Goal: Check status: Check status

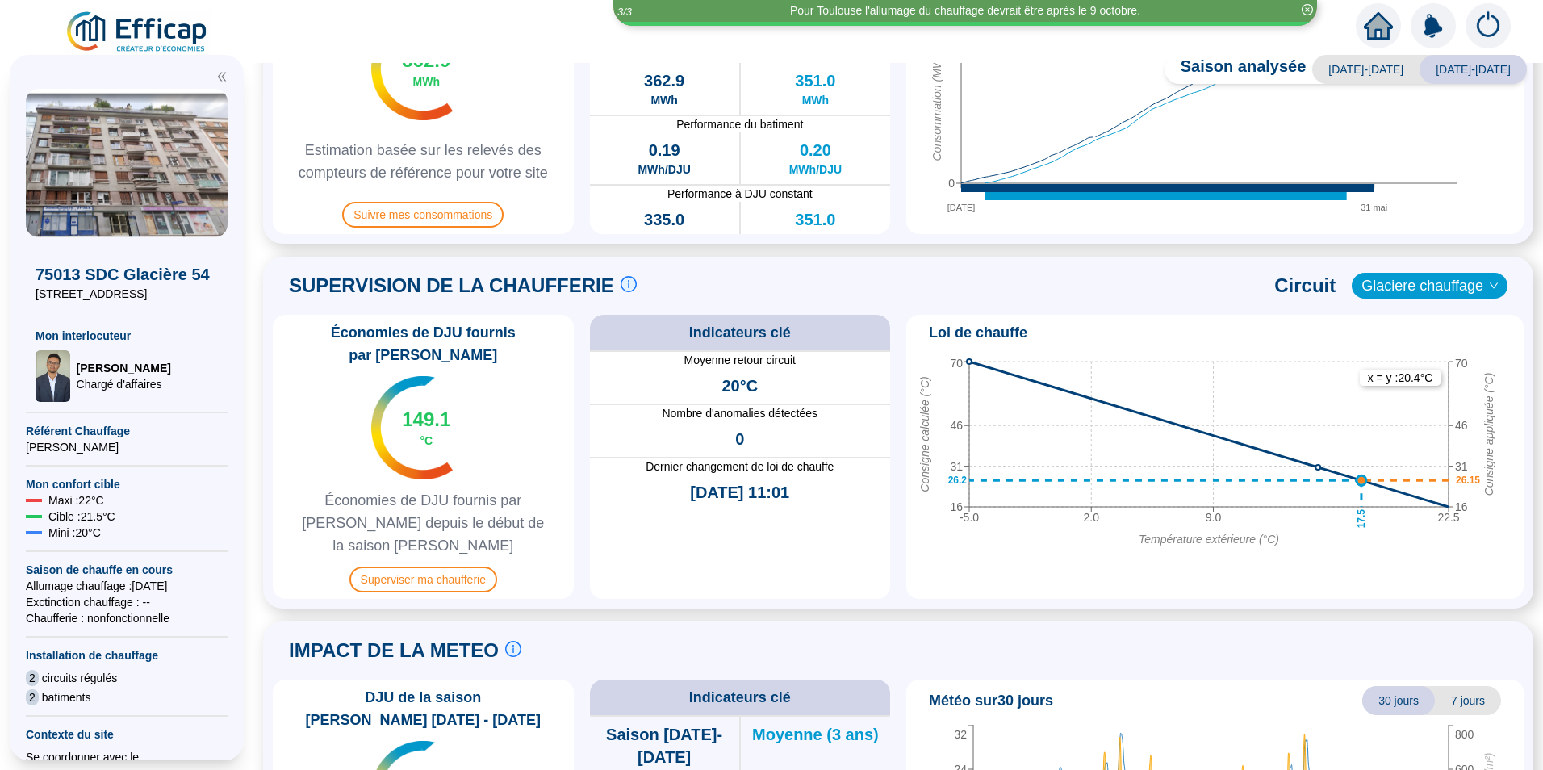
scroll to position [565, 0]
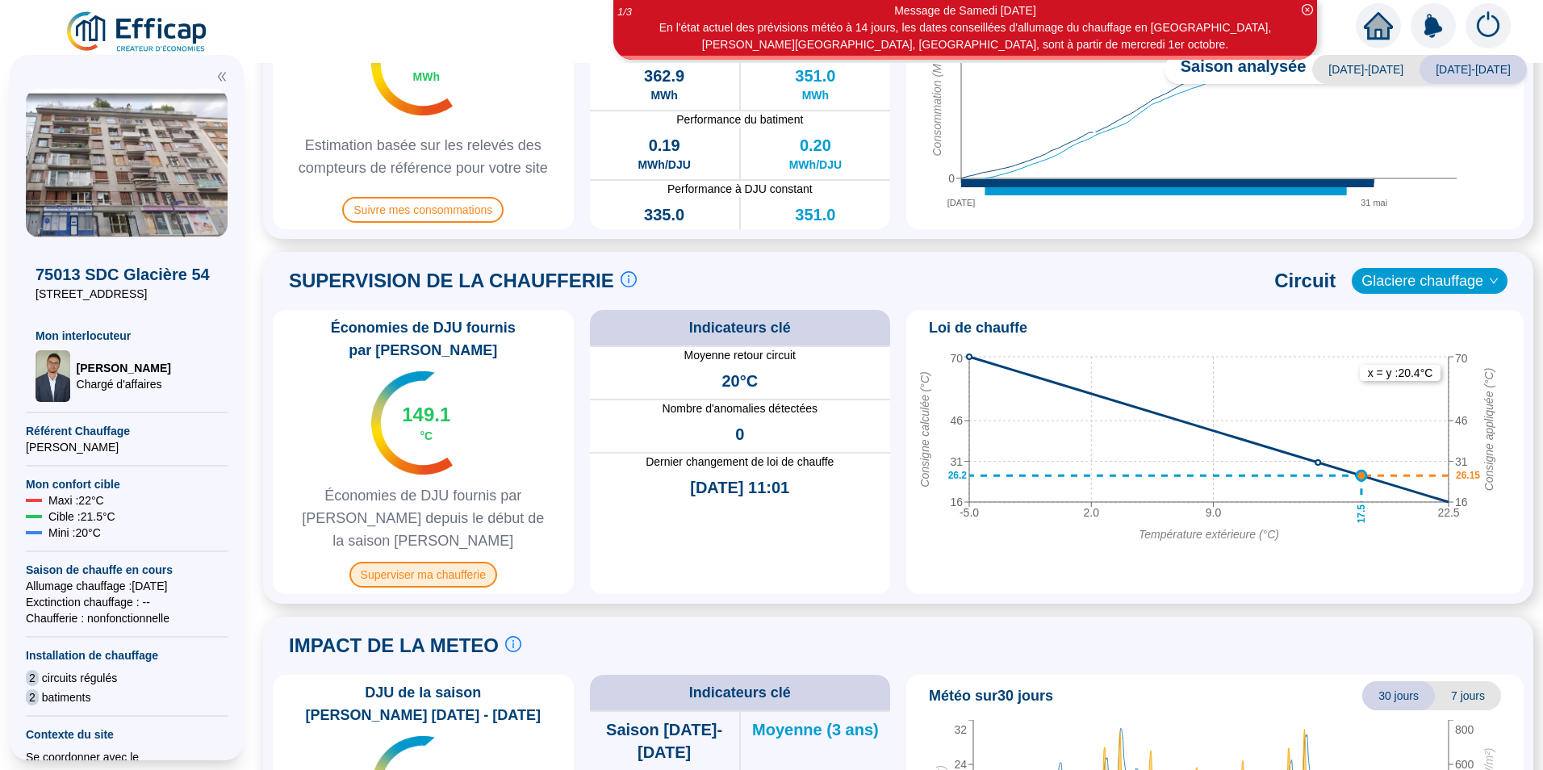
click at [452, 562] on span "Superviser ma chaufferie" at bounding box center [424, 575] width 148 height 26
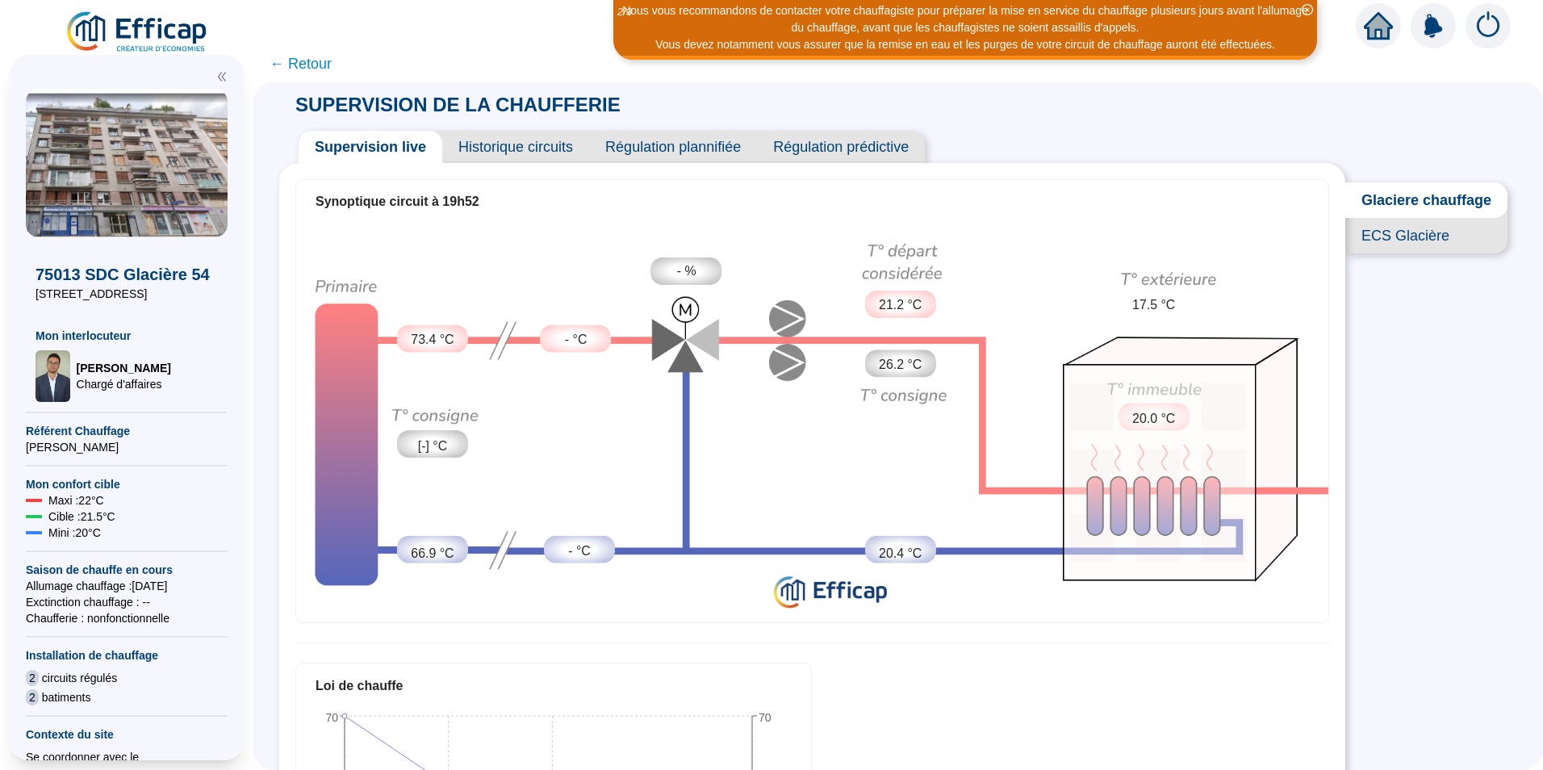
click at [1416, 245] on span "ECS Glacière" at bounding box center [1427, 236] width 162 height 36
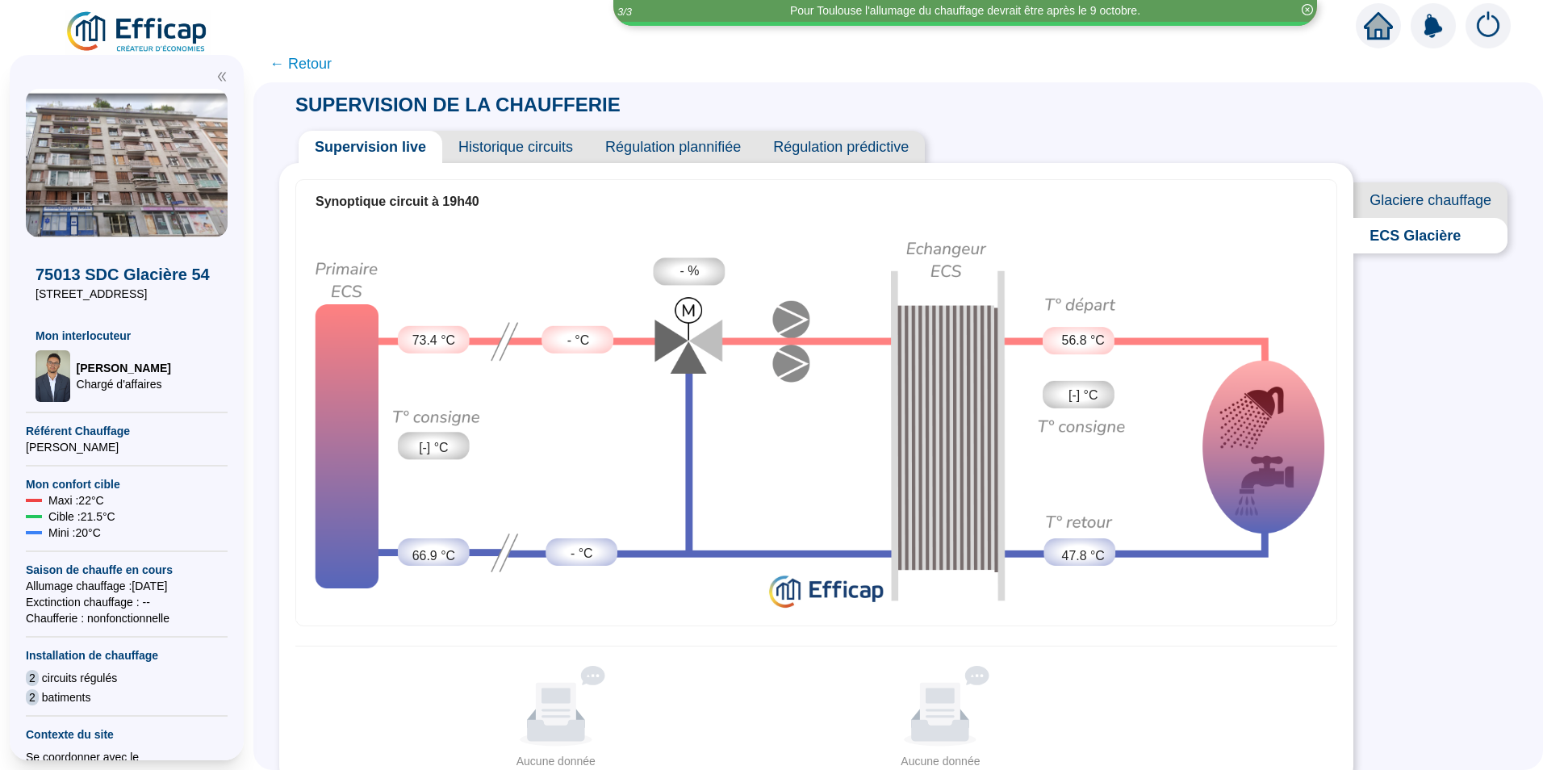
scroll to position [7, 0]
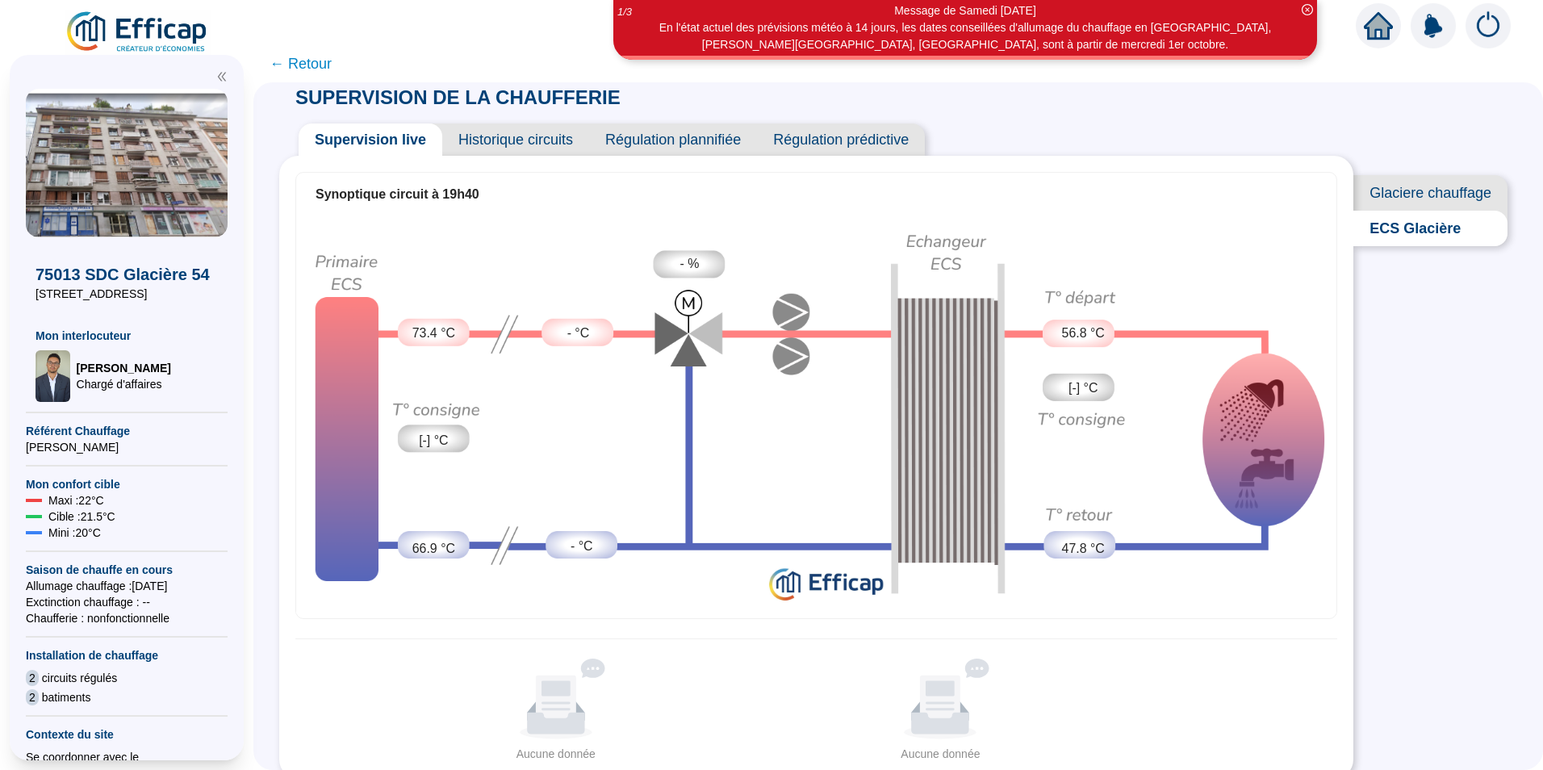
click at [532, 143] on span "Historique circuits" at bounding box center [515, 140] width 147 height 32
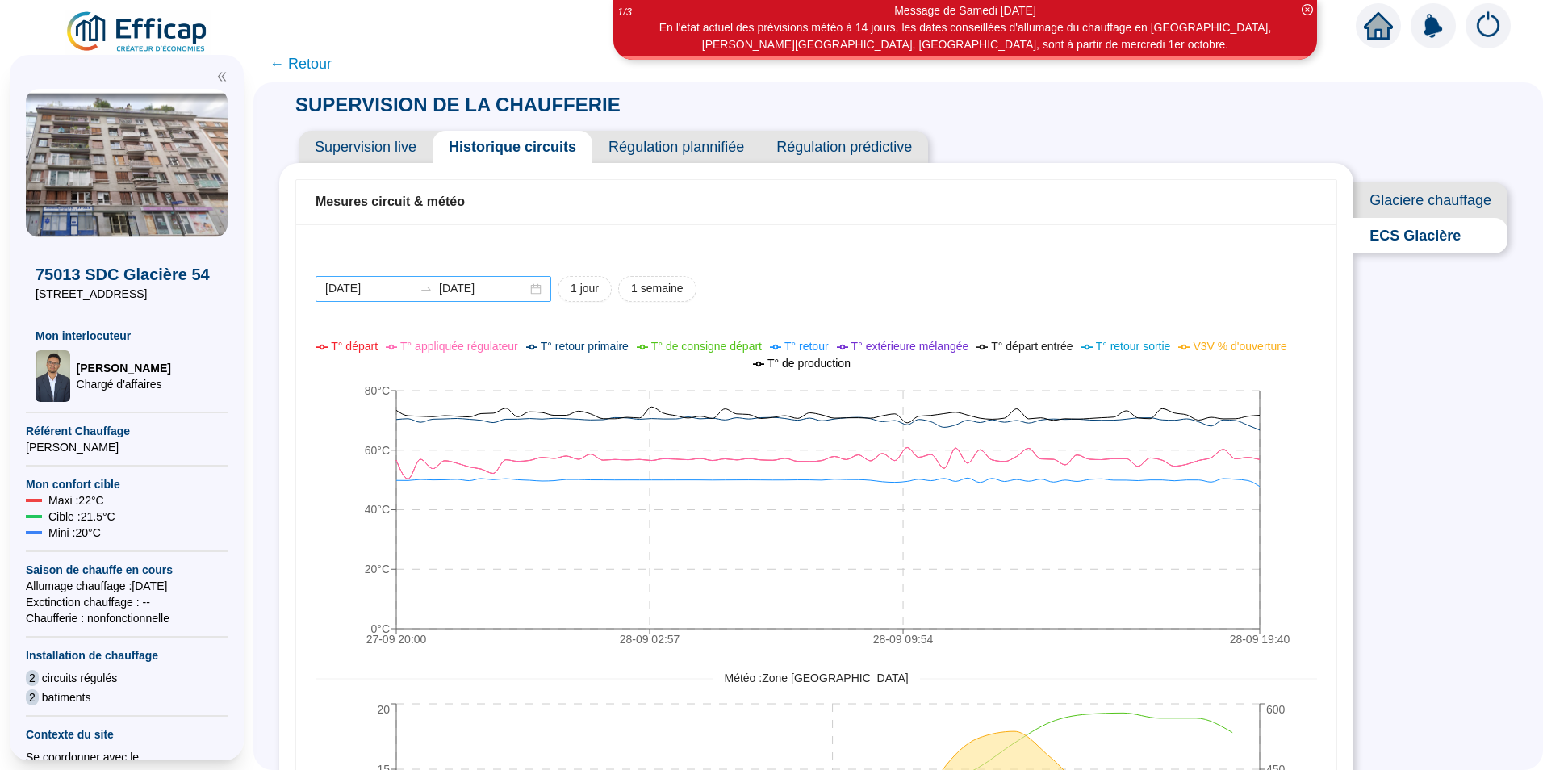
click at [546, 291] on div "[DATE] [DATE]" at bounding box center [434, 289] width 236 height 26
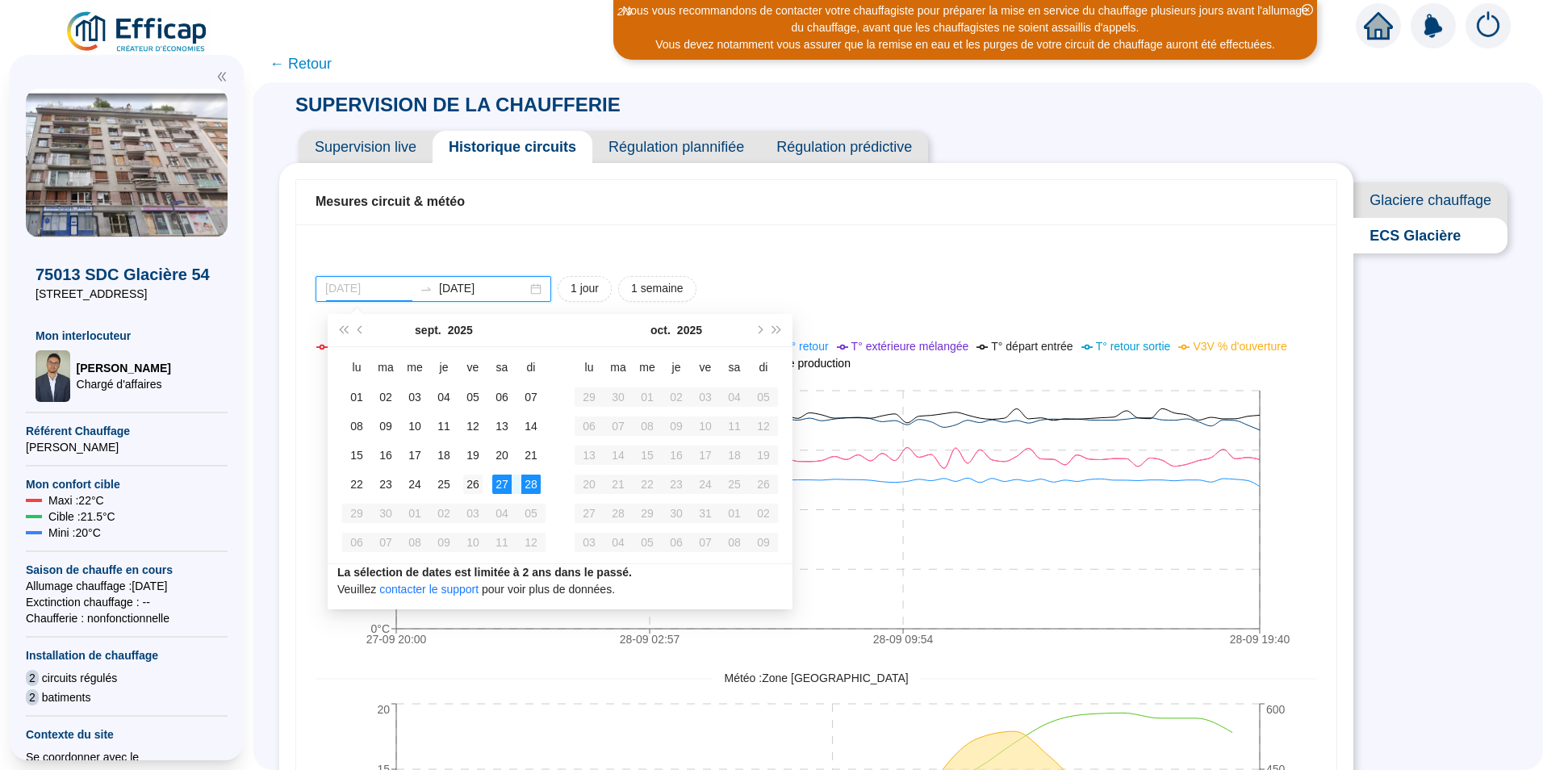
type input "[DATE]"
click at [474, 486] on div "26" at bounding box center [472, 484] width 19 height 19
type input "[DATE]"
click at [530, 488] on div "28" at bounding box center [530, 484] width 19 height 19
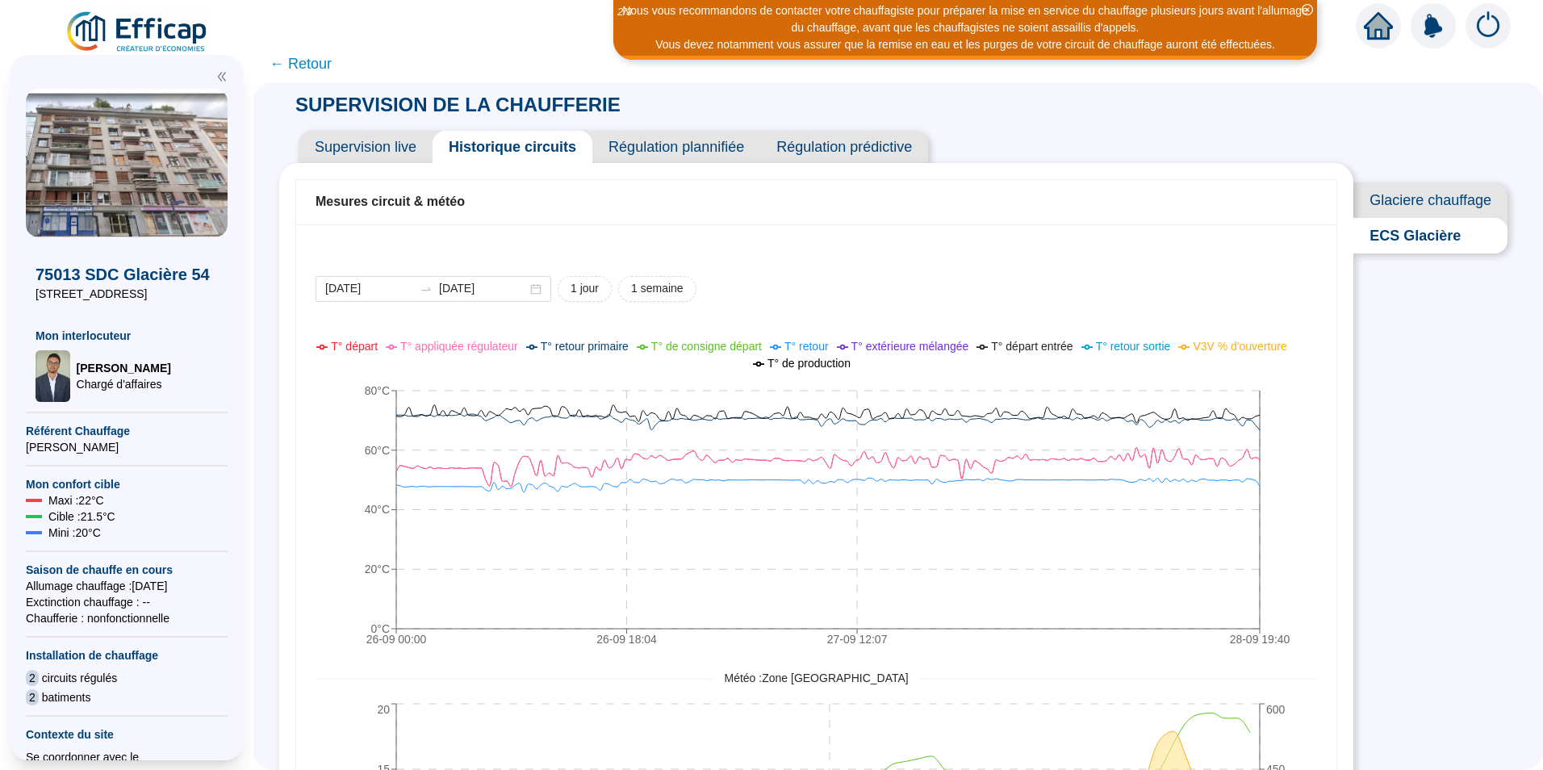
click at [691, 150] on span "Régulation plannifiée" at bounding box center [676, 147] width 168 height 32
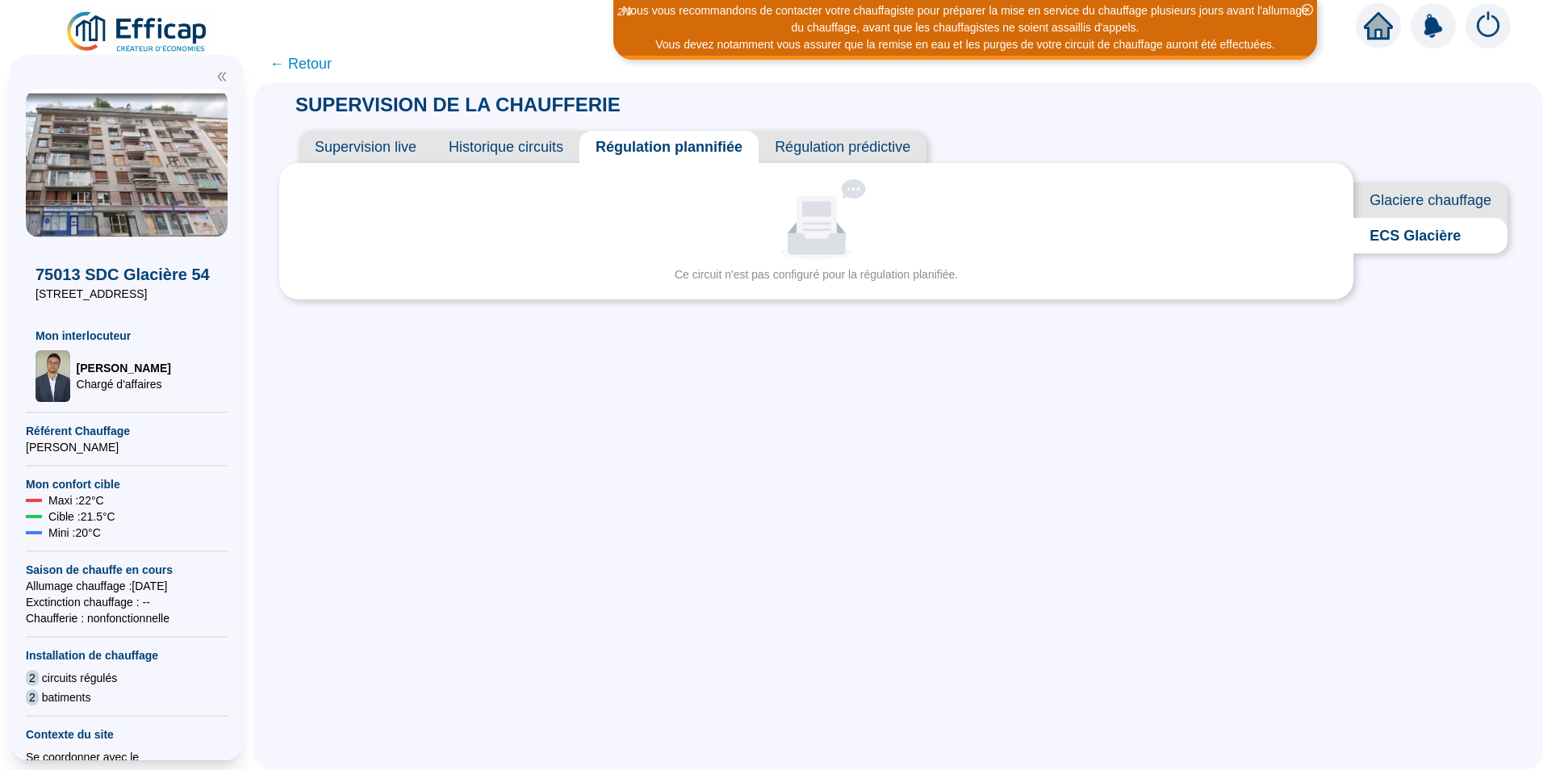
click at [538, 133] on span "Historique circuits" at bounding box center [506, 147] width 147 height 32
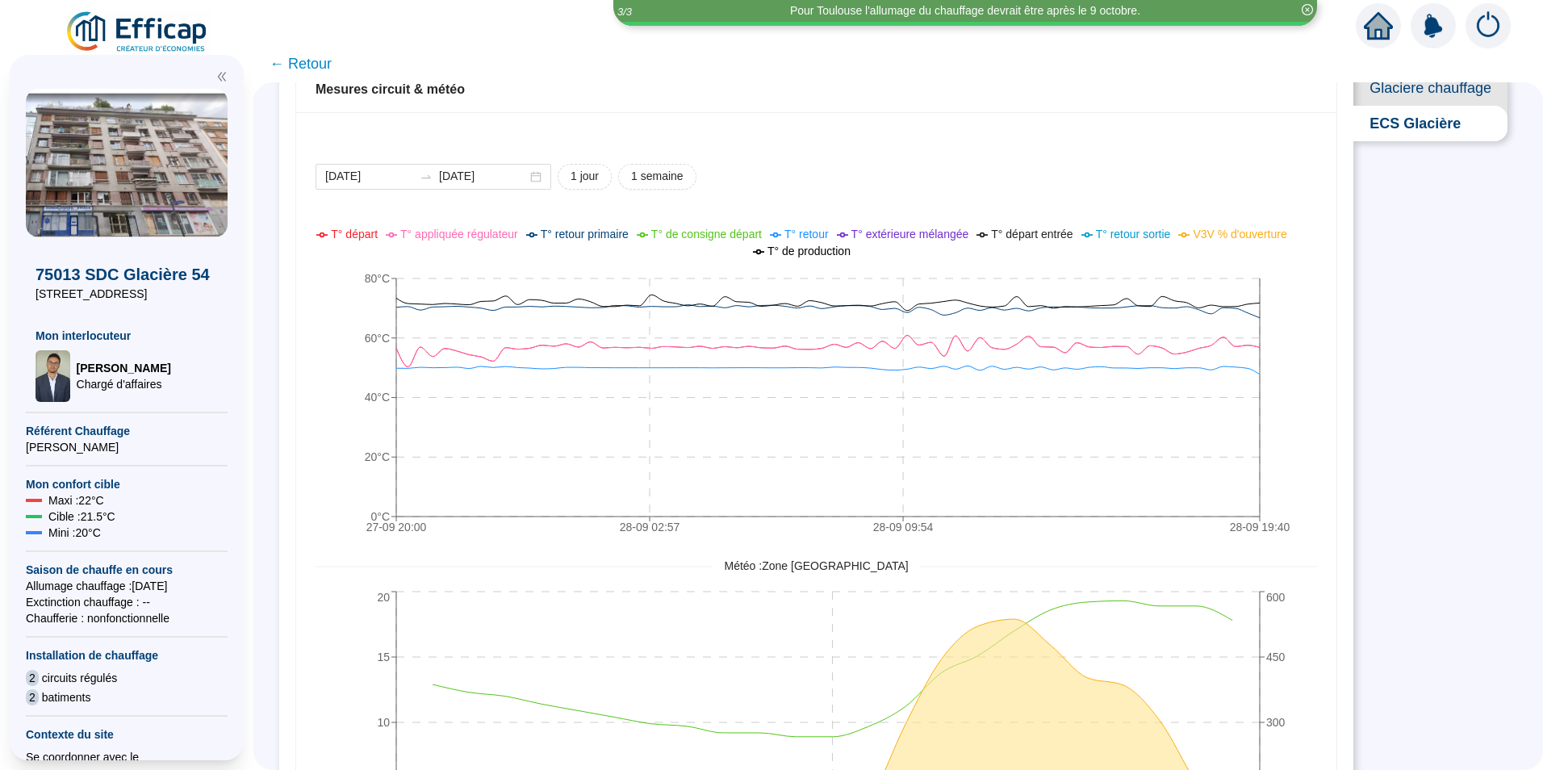
scroll to position [107, 0]
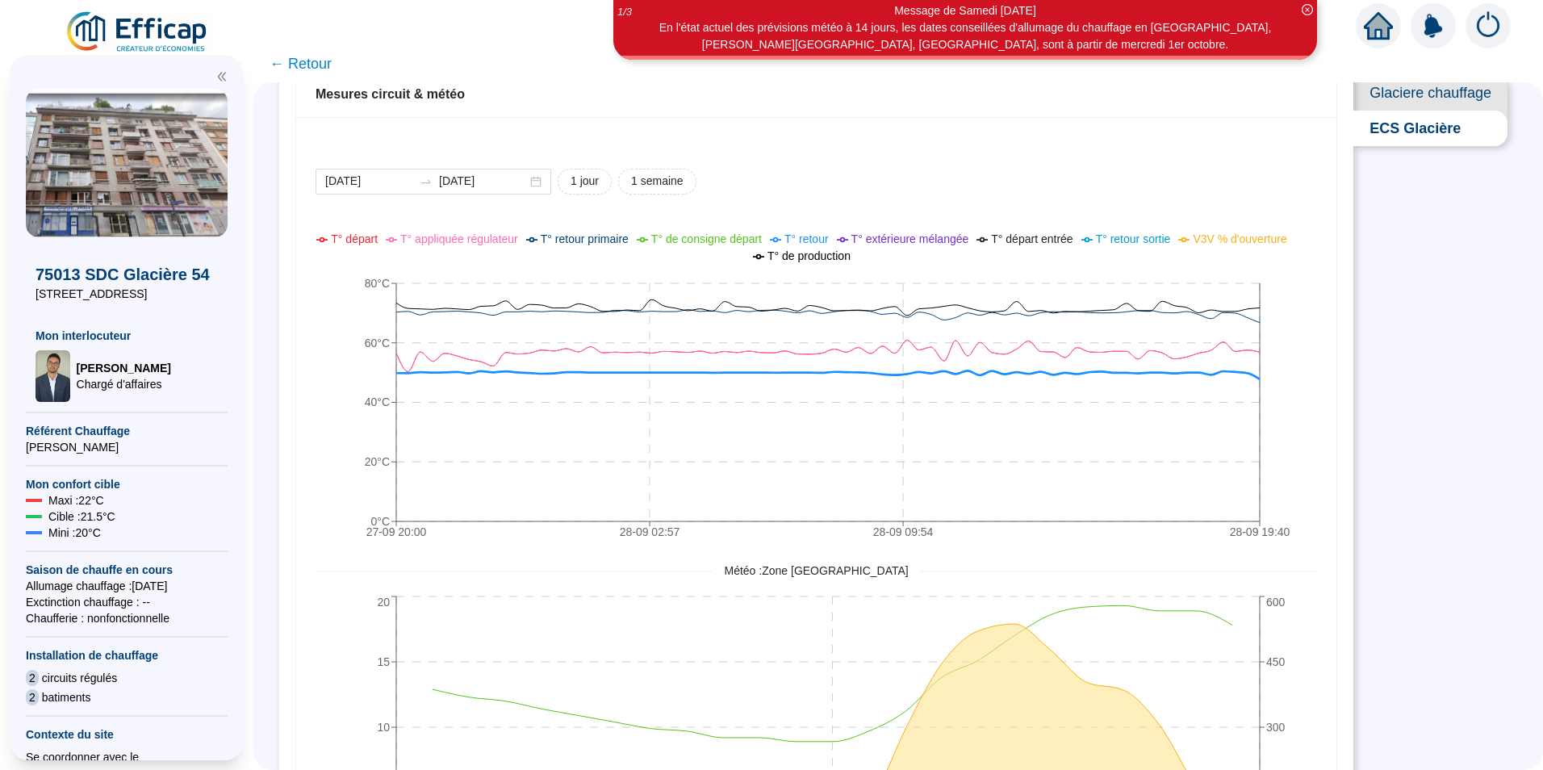
drag, startPoint x: 829, startPoint y: 236, endPoint x: 492, endPoint y: 331, distance: 350.6
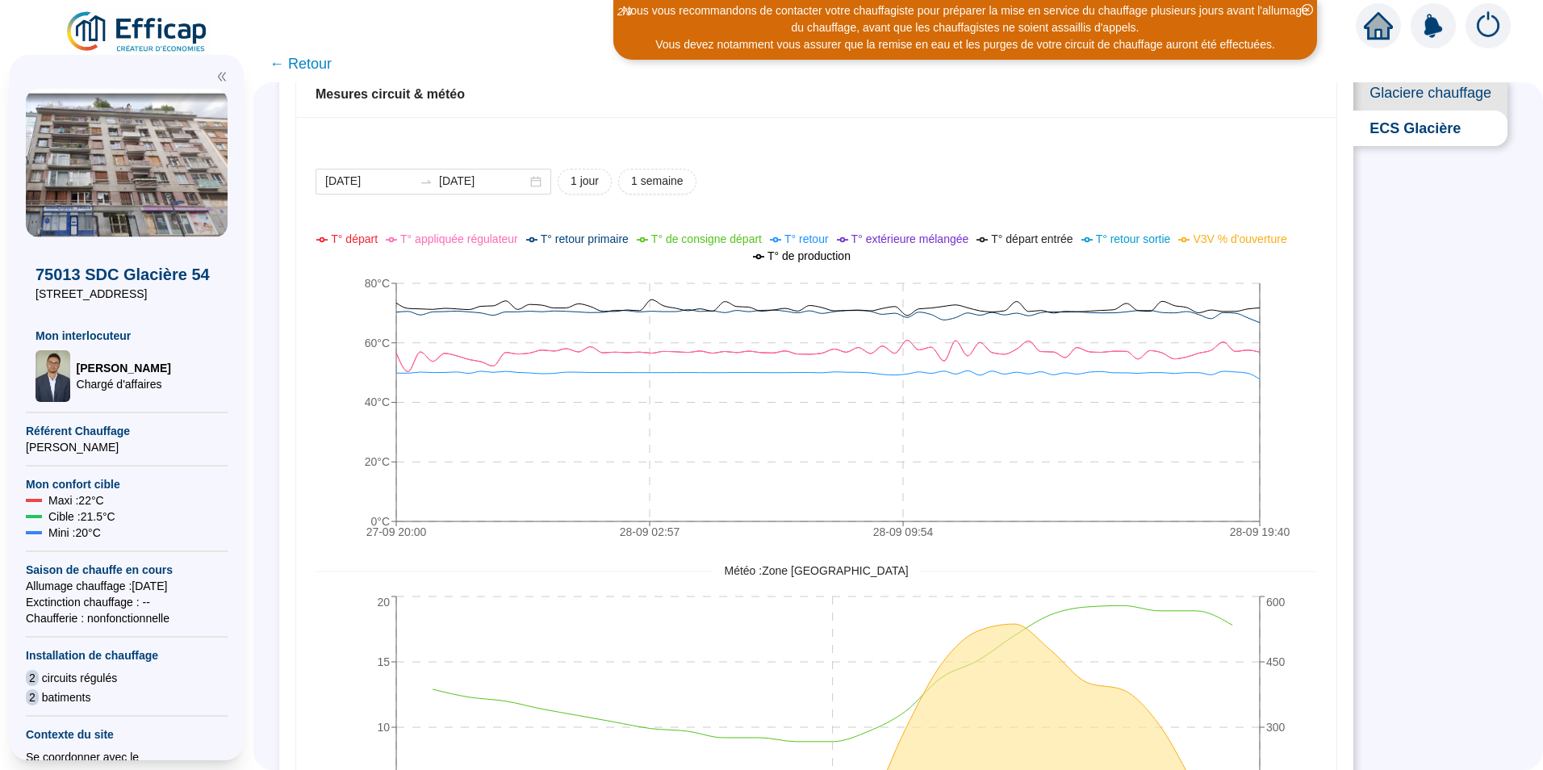
drag, startPoint x: 492, startPoint y: 331, endPoint x: 371, endPoint y: 324, distance: 121.3
click at [371, 324] on icon "27-09 20:[PHONE_NUMBER]:[PHONE_NUMBER]:[PHONE_NUMBER]:40 0°C 20°C 40°C 60°C 80°C" at bounding box center [806, 388] width 981 height 323
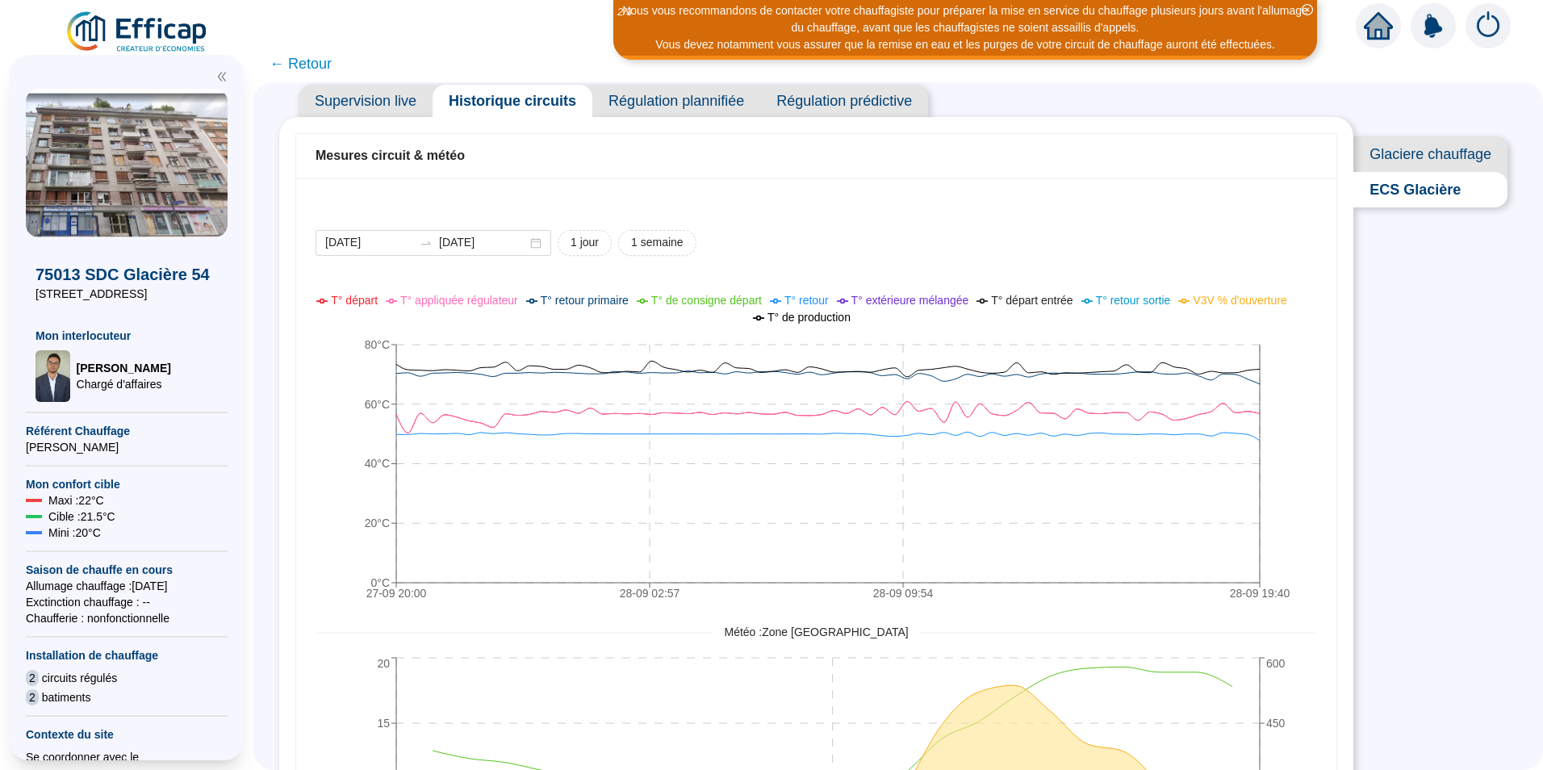
scroll to position [0, 0]
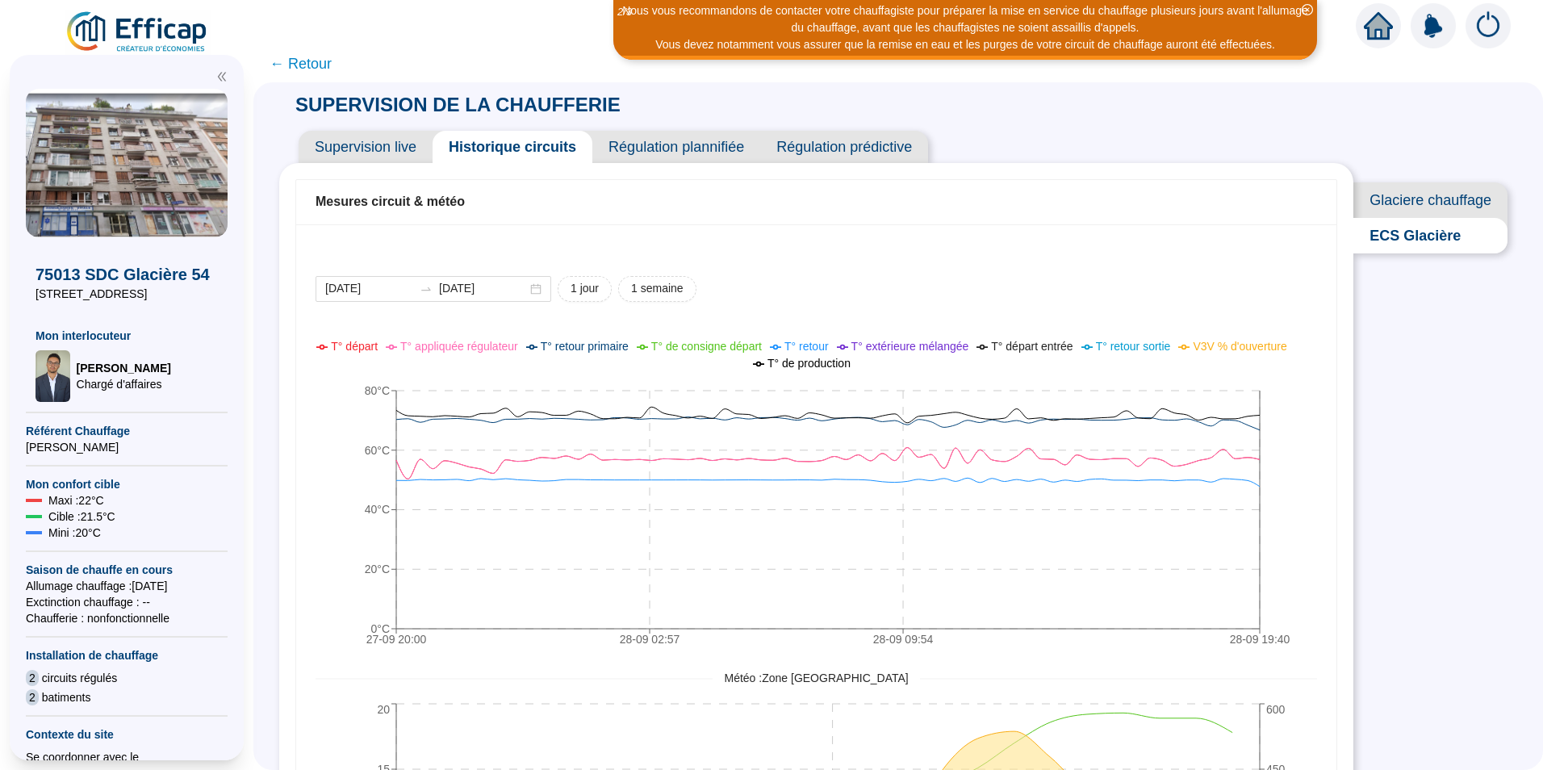
click at [1500, 23] on img at bounding box center [1488, 25] width 45 height 45
